Goal: Task Accomplishment & Management: Use online tool/utility

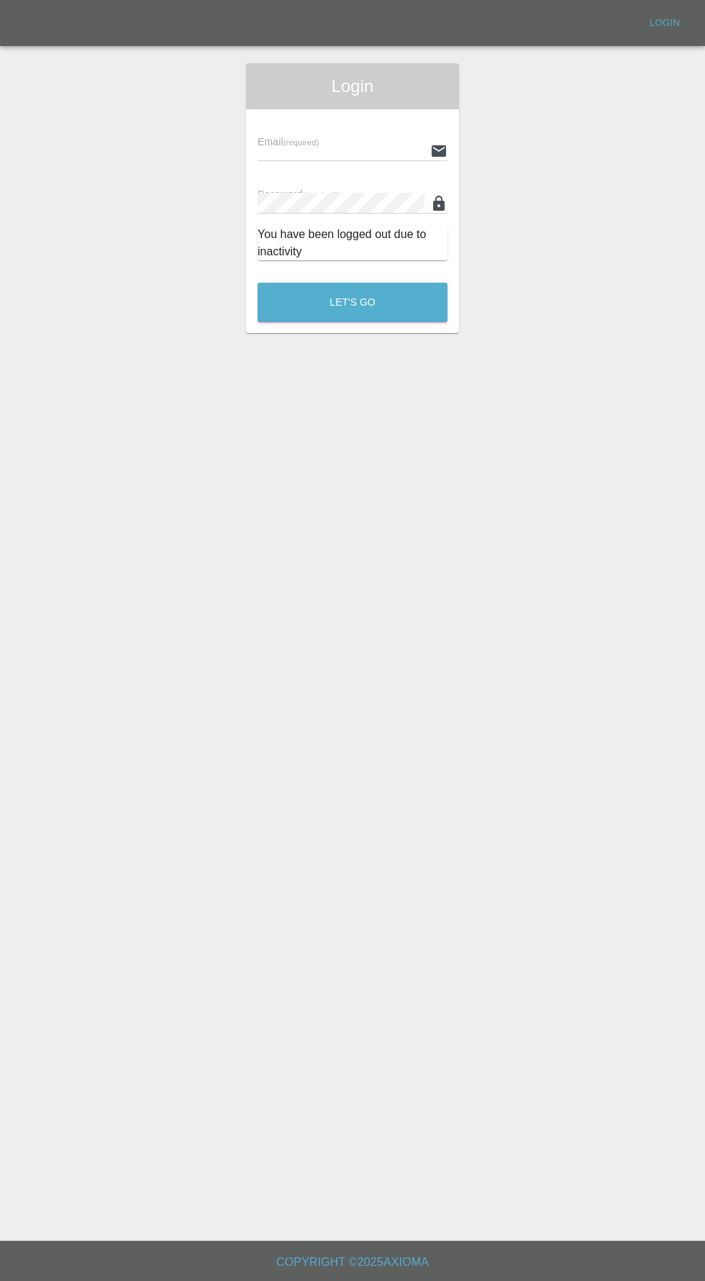
click at [279, 150] on input "text" at bounding box center [340, 150] width 167 height 21
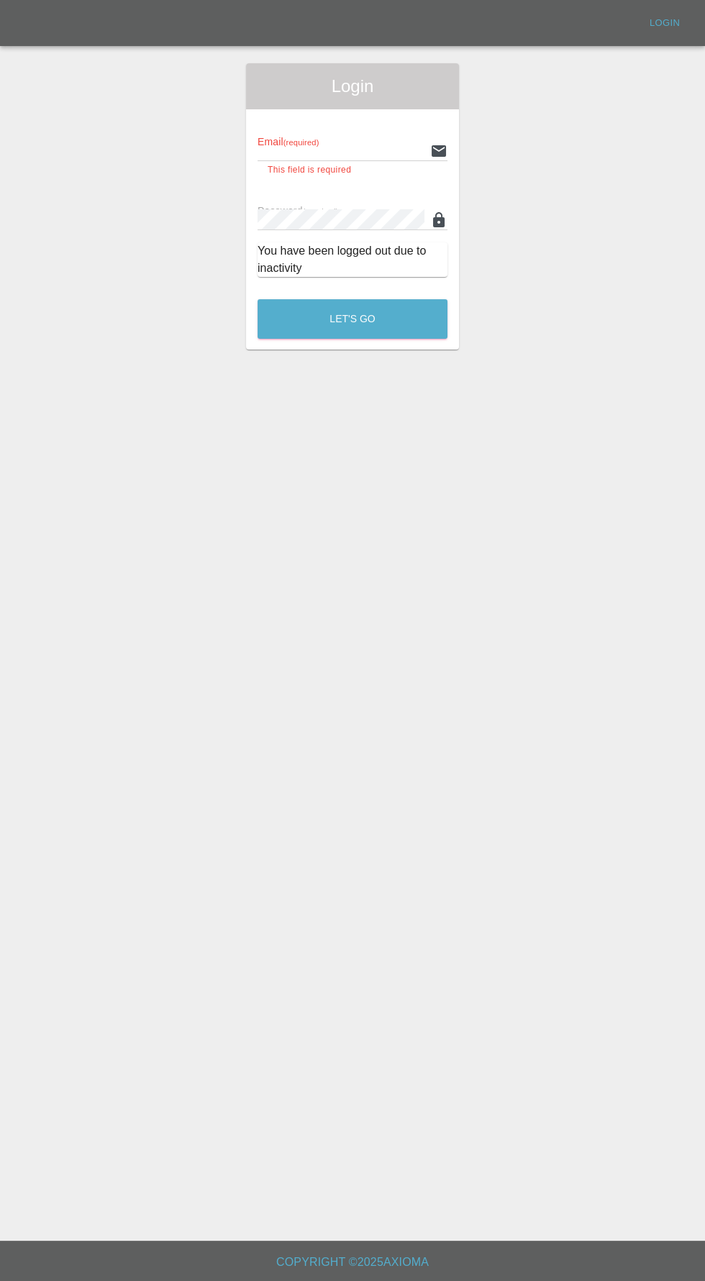
type input "[EMAIL_ADDRESS][DOMAIN_NAME]"
click at [257, 299] on button "Let's Go" at bounding box center [352, 319] width 190 height 40
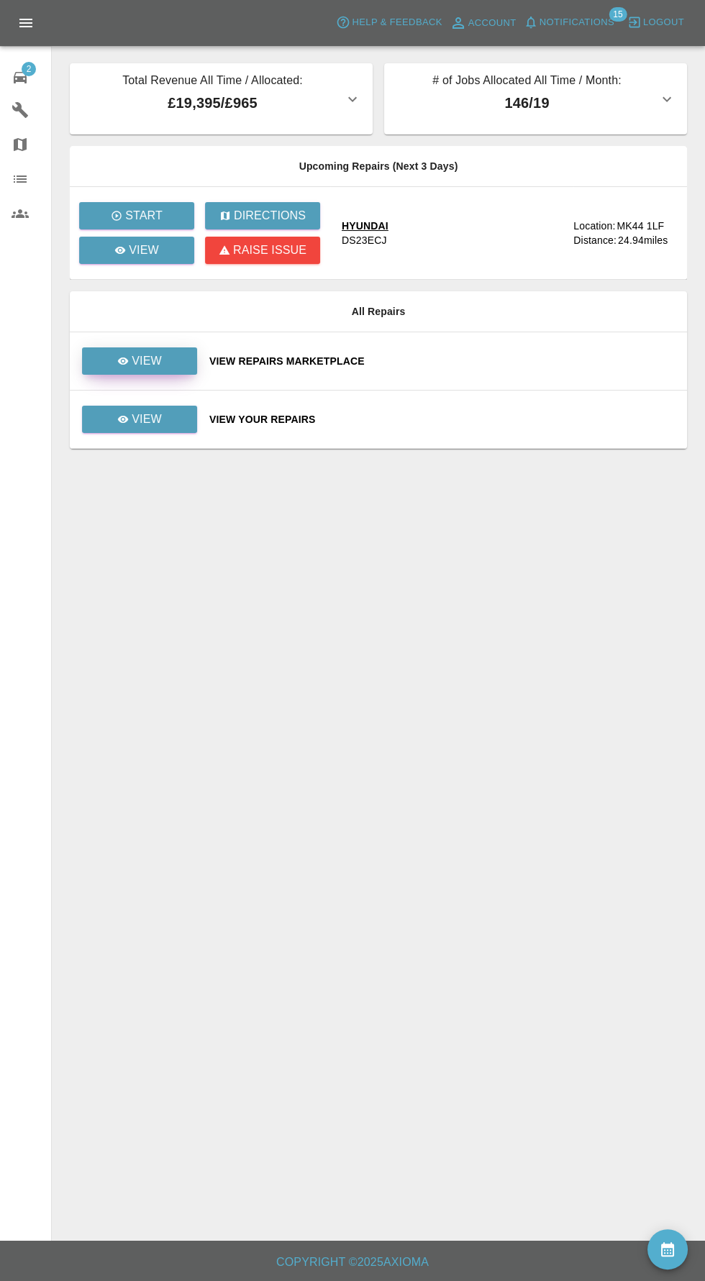
click at [136, 349] on link "View" at bounding box center [139, 360] width 115 height 27
